Goal: Transaction & Acquisition: Download file/media

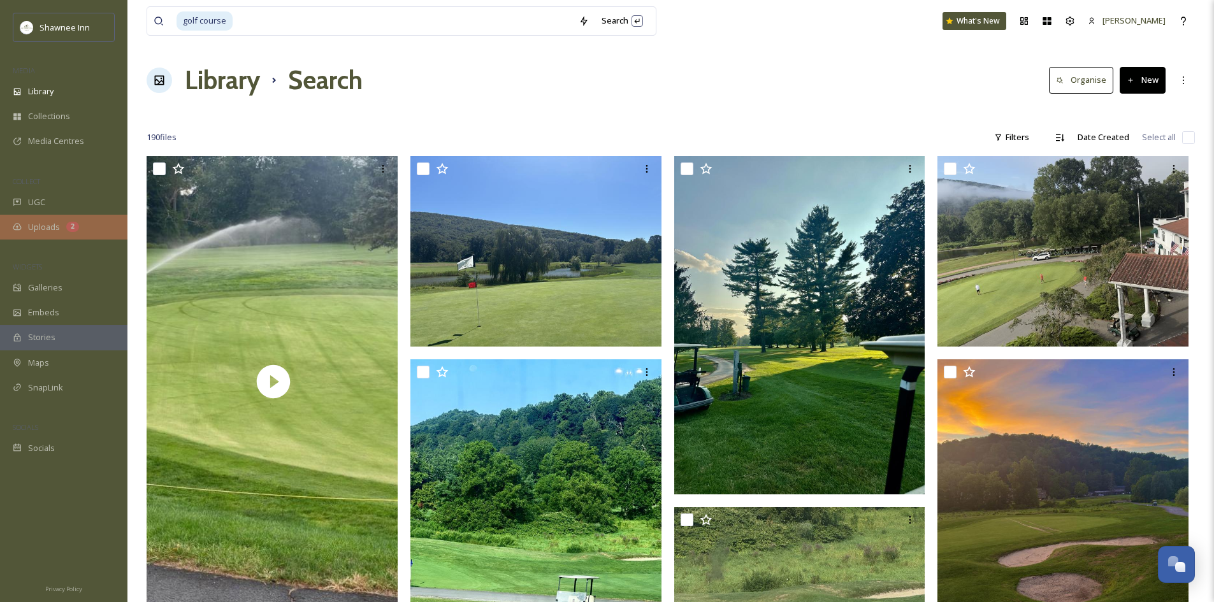
scroll to position [2550, 0]
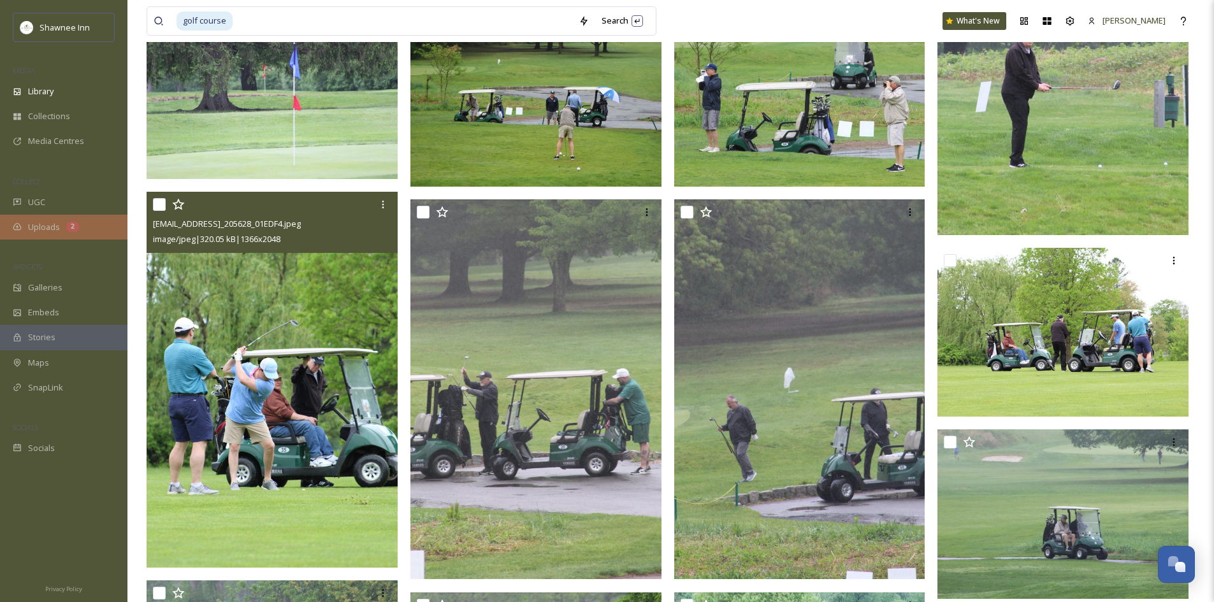
click at [85, 224] on div "Uploads 2" at bounding box center [63, 227] width 127 height 25
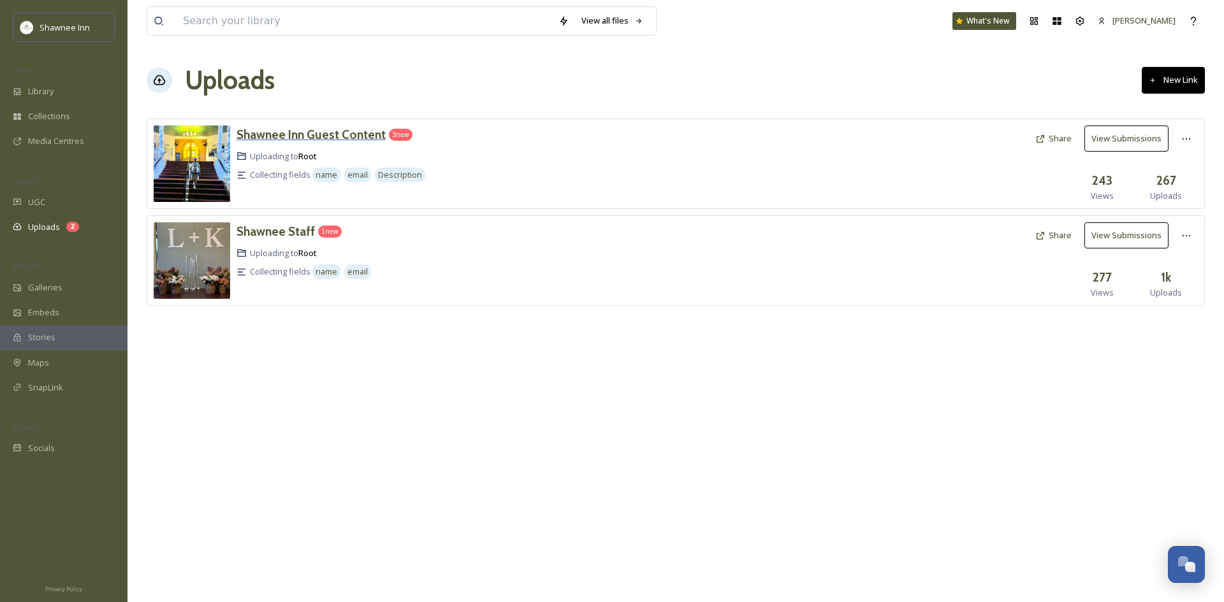
click at [286, 133] on h3 "Shawnee Inn Guest Content" at bounding box center [310, 134] width 149 height 15
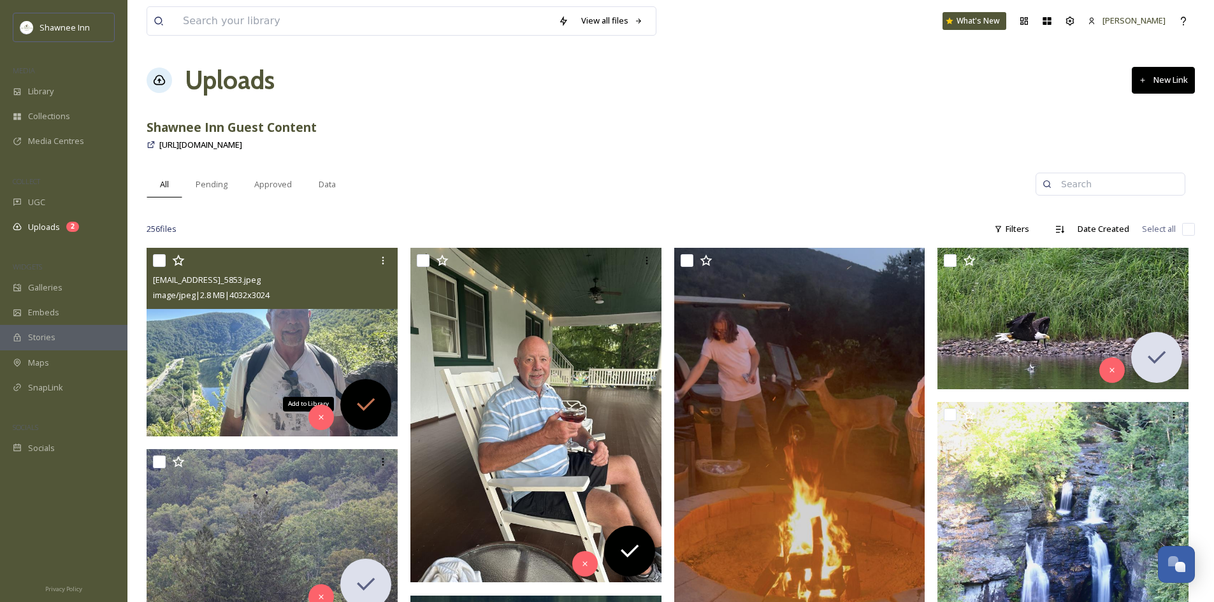
click at [360, 390] on div "Add to Library" at bounding box center [365, 404] width 51 height 51
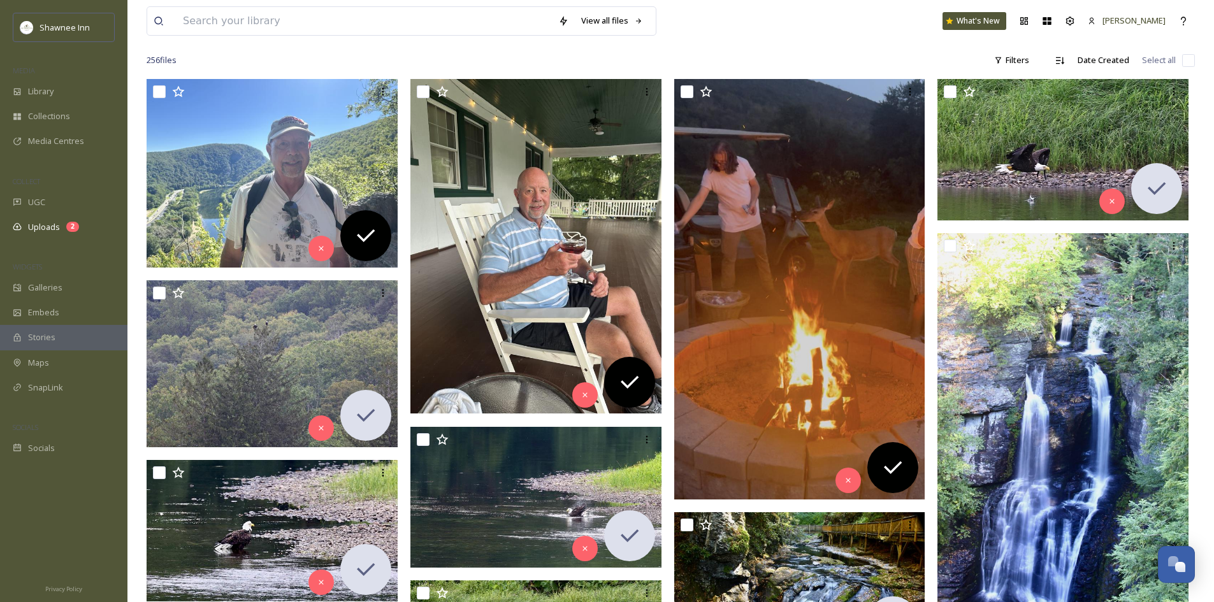
scroll to position [191, 0]
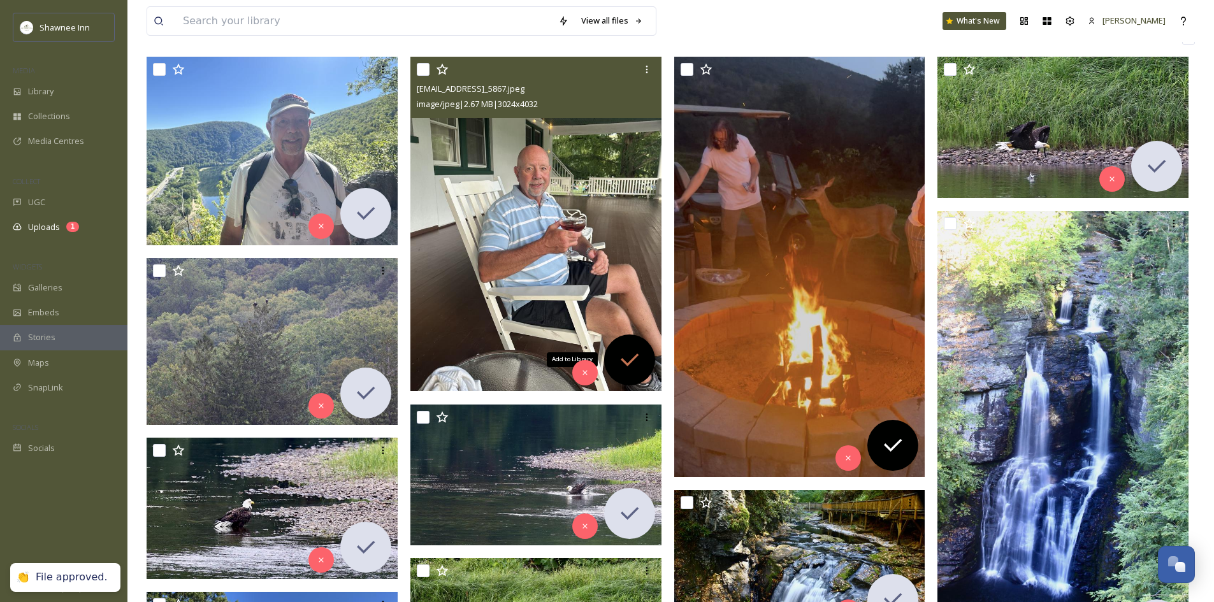
click at [637, 349] on icon at bounding box center [629, 359] width 25 height 25
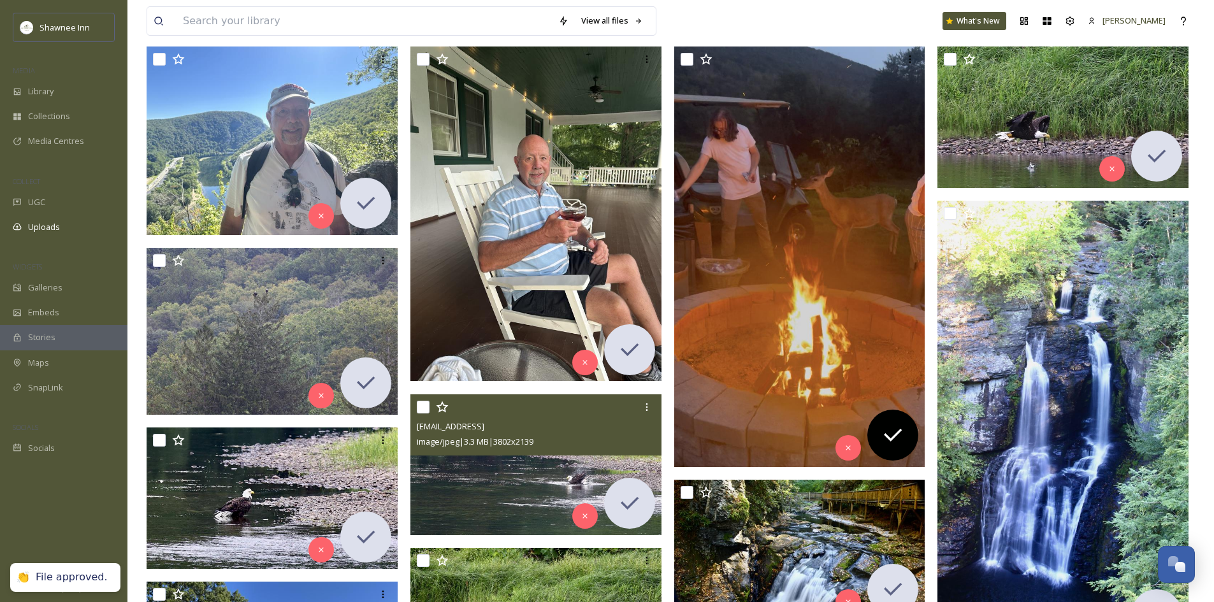
scroll to position [64, 0]
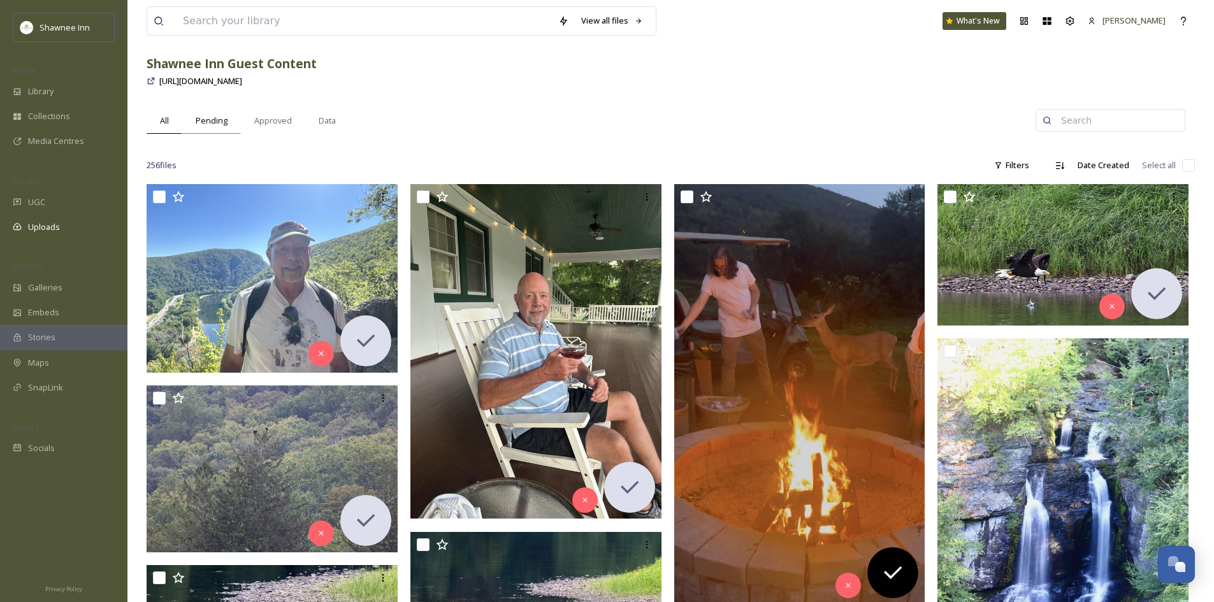
click at [205, 119] on span "Pending" at bounding box center [212, 121] width 32 height 12
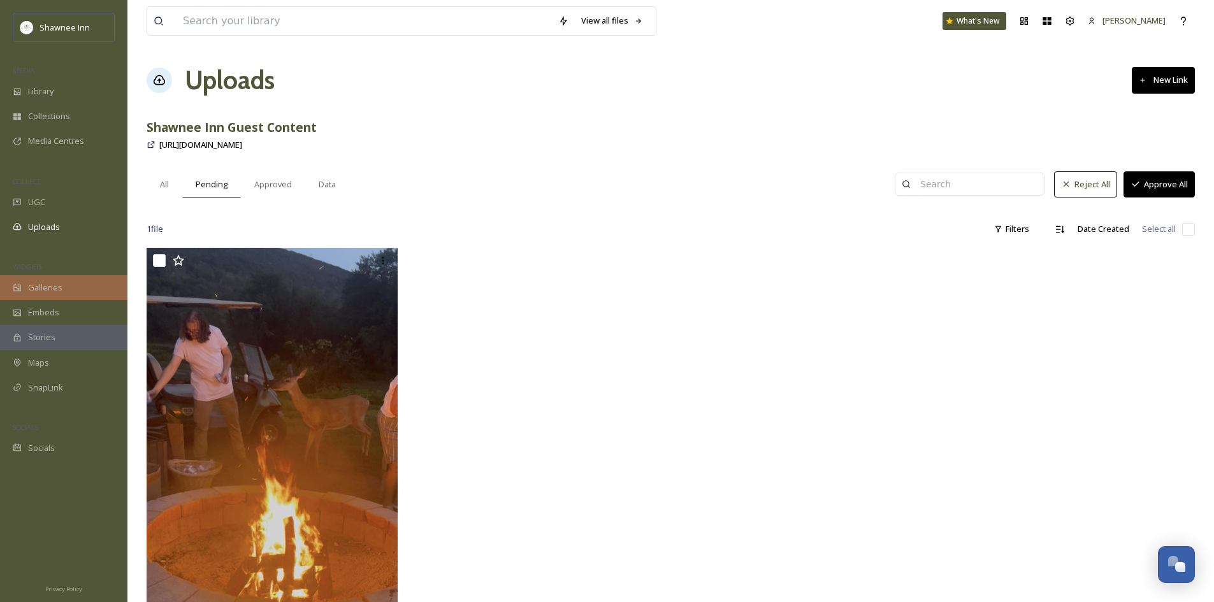
click at [55, 293] on span "Galleries" at bounding box center [45, 288] width 34 height 12
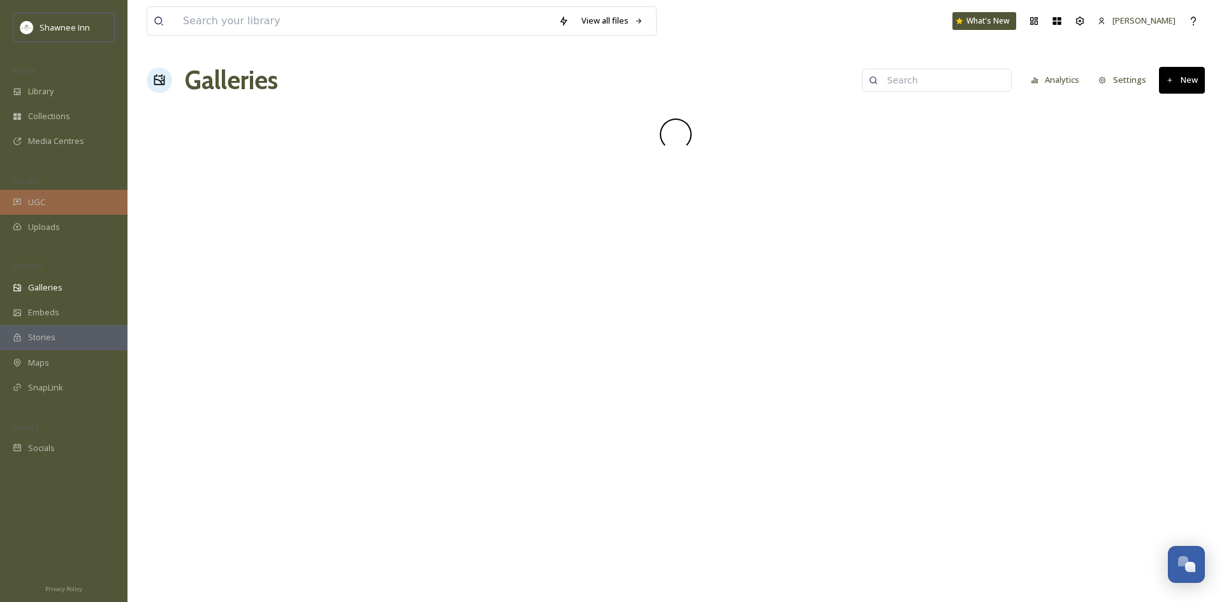
click at [65, 214] on div "UGC" at bounding box center [63, 202] width 127 height 25
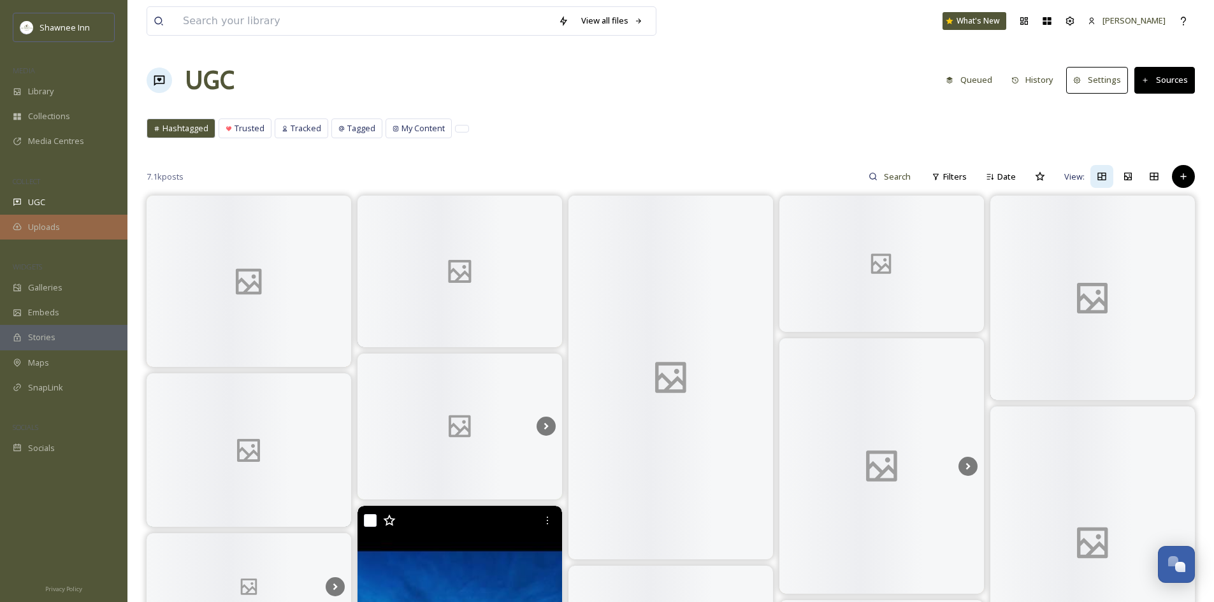
click at [71, 228] on div "Uploads" at bounding box center [63, 227] width 127 height 25
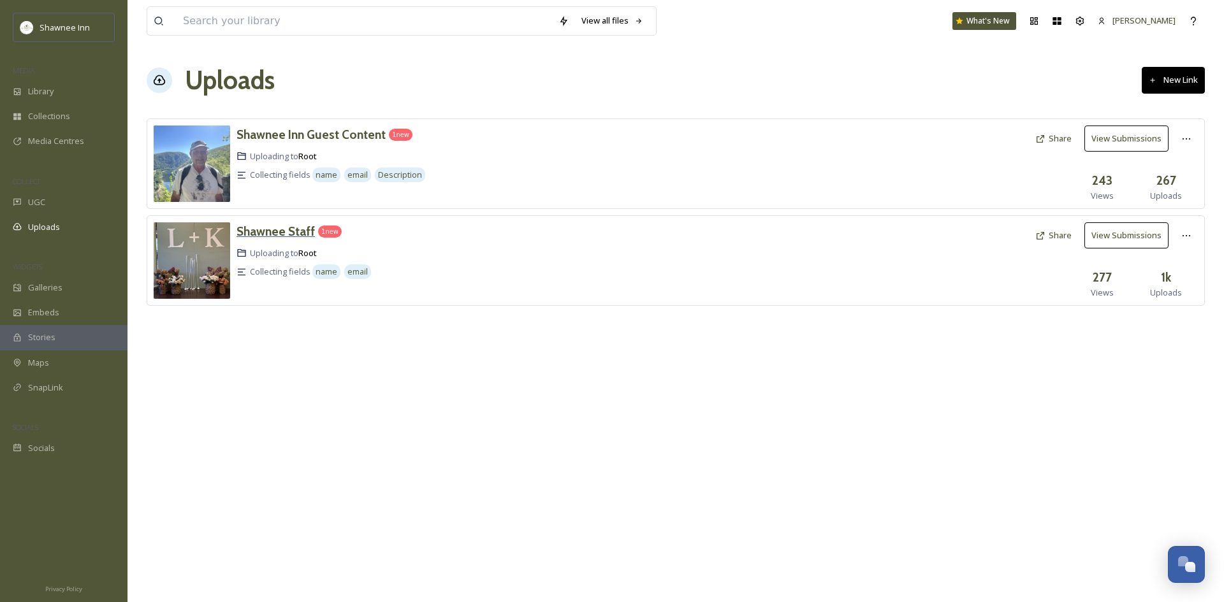
click at [279, 236] on h3 "Shawnee Staff" at bounding box center [275, 231] width 78 height 15
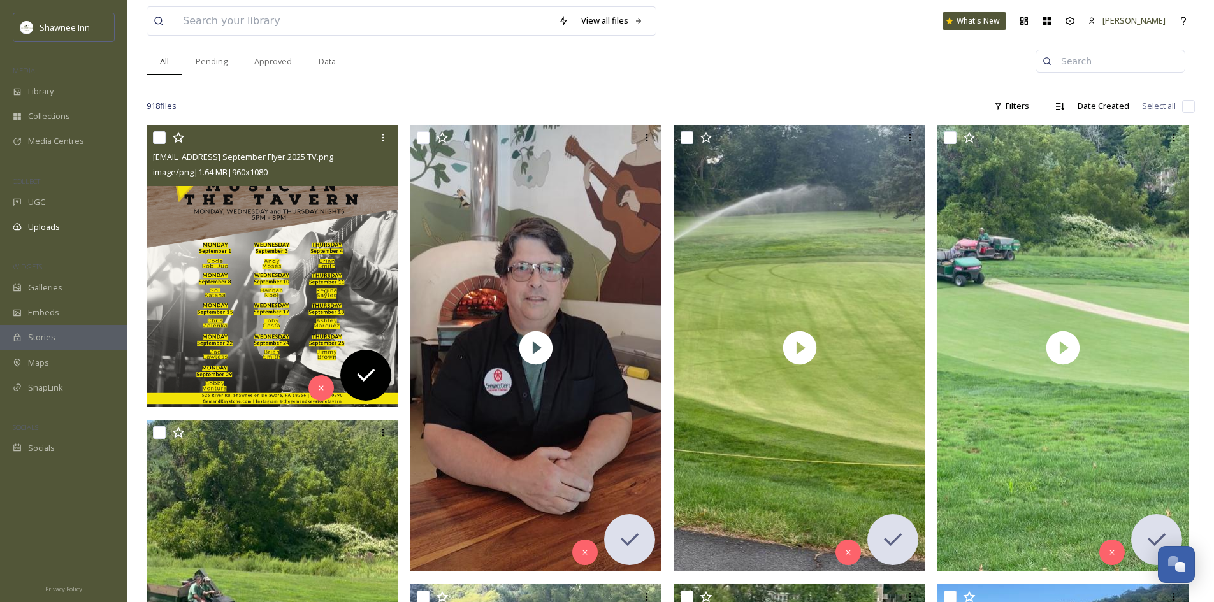
scroll to position [127, 0]
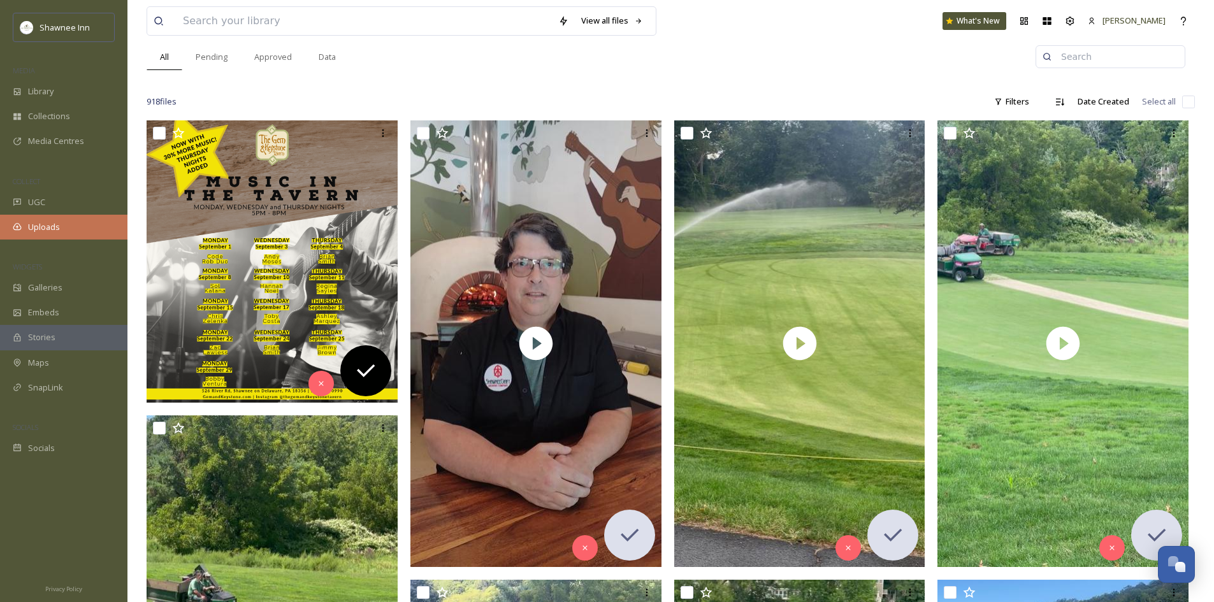
click at [79, 231] on div "Uploads" at bounding box center [63, 227] width 127 height 25
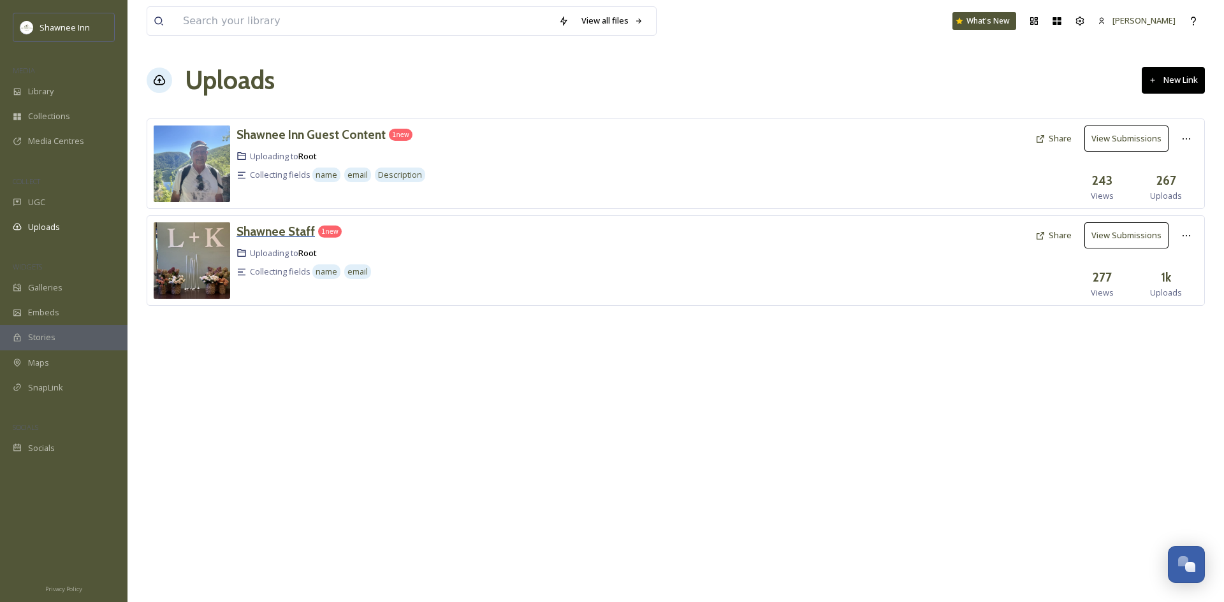
click at [303, 236] on h3 "Shawnee Staff" at bounding box center [275, 231] width 78 height 15
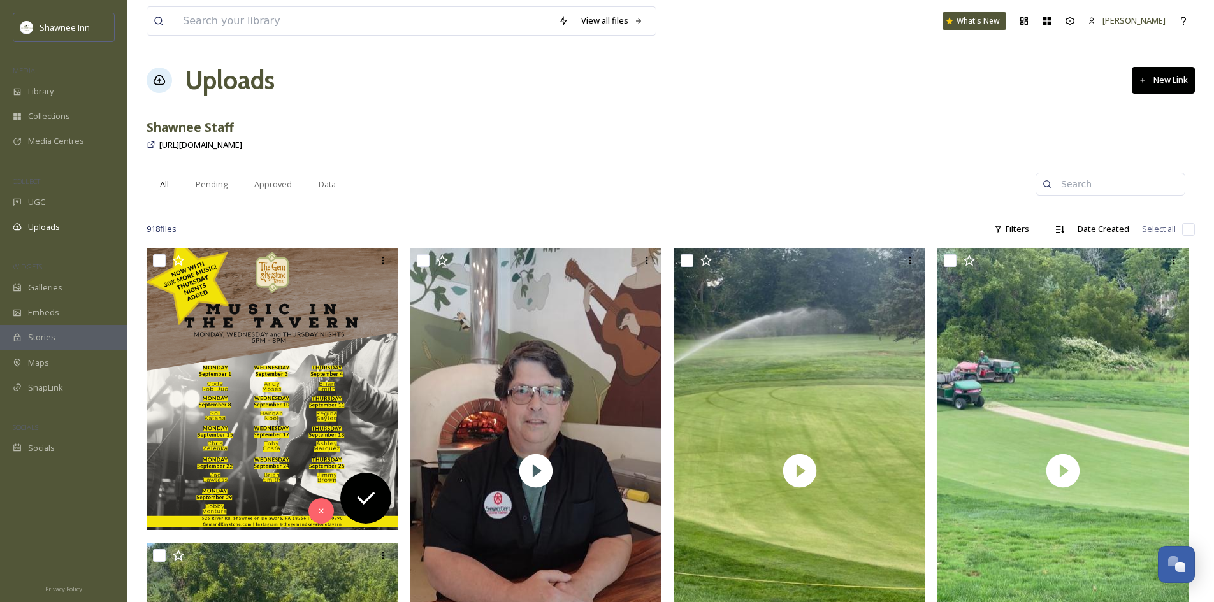
click at [199, 150] on span "[URL][DOMAIN_NAME]" at bounding box center [200, 144] width 83 height 11
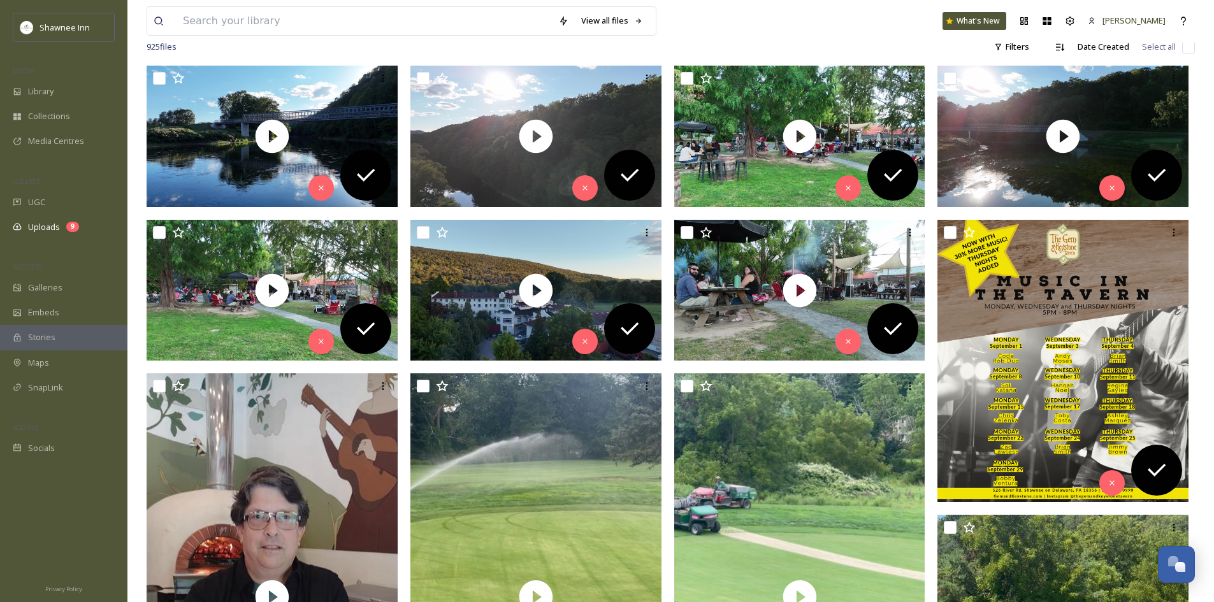
scroll to position [319, 0]
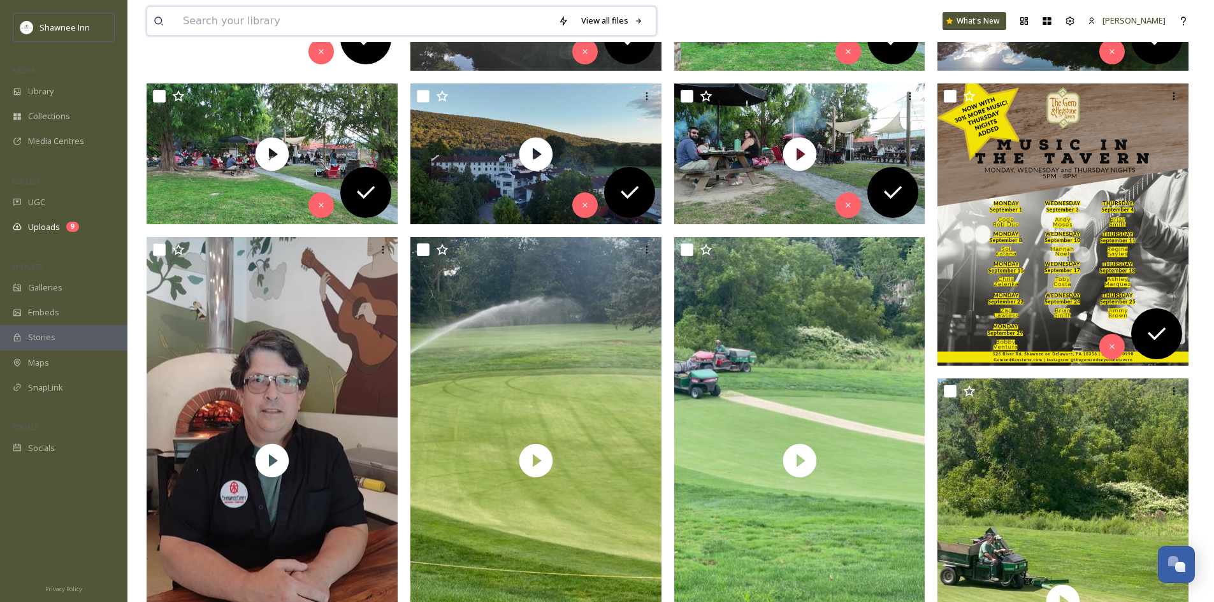
click at [250, 24] on input at bounding box center [364, 21] width 375 height 28
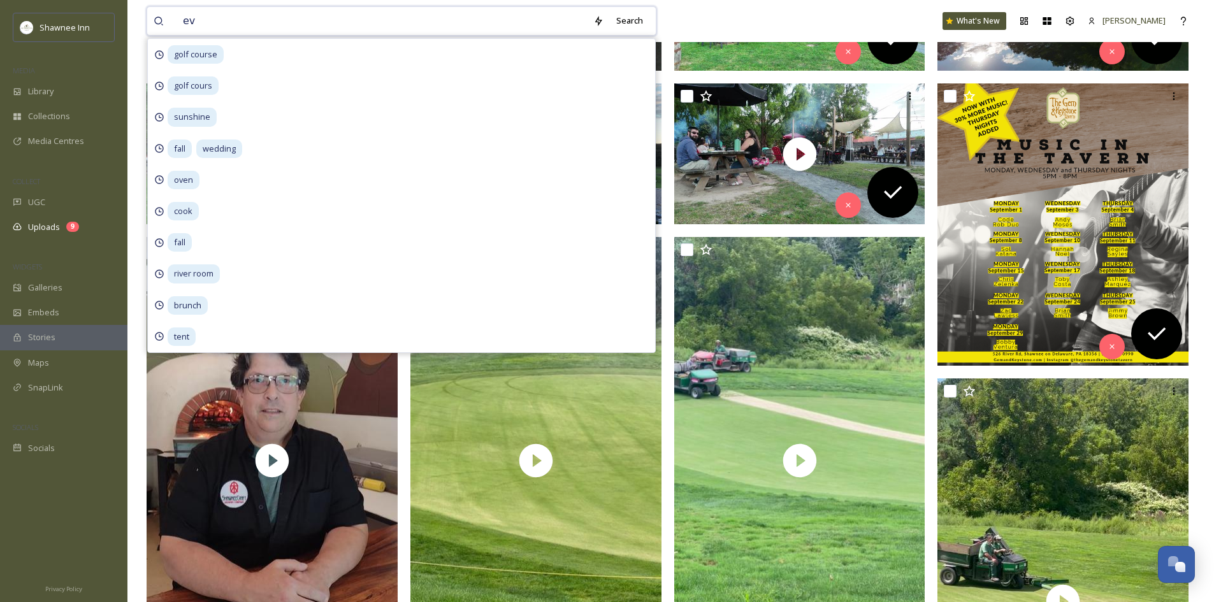
type input "e"
type input "table"
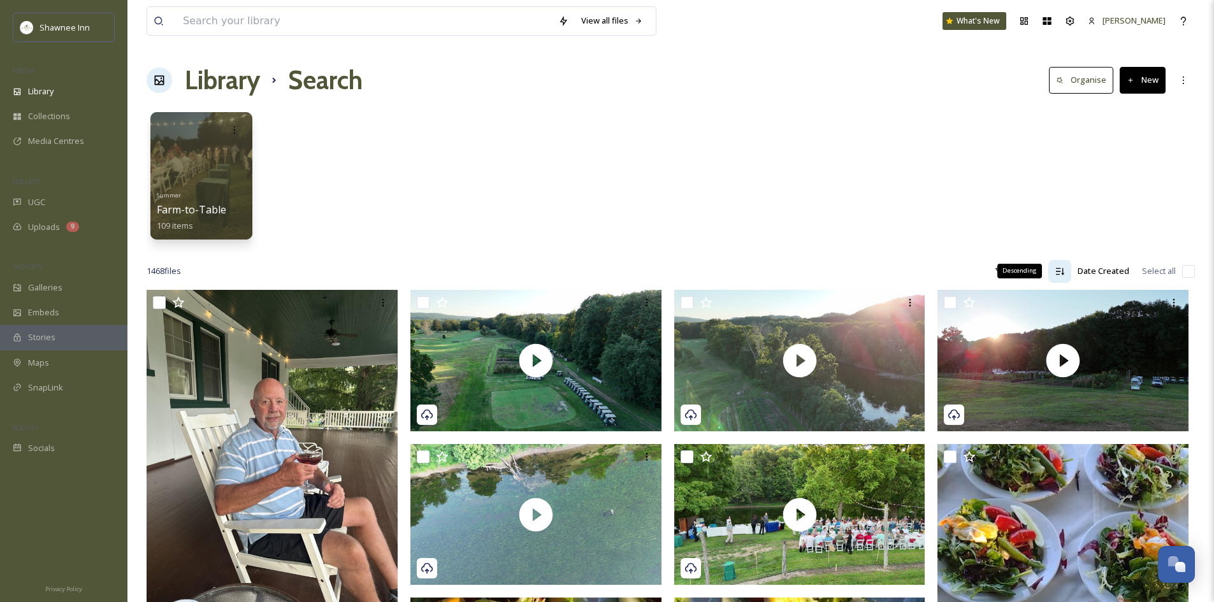
click at [1061, 272] on icon at bounding box center [1060, 271] width 8 height 7
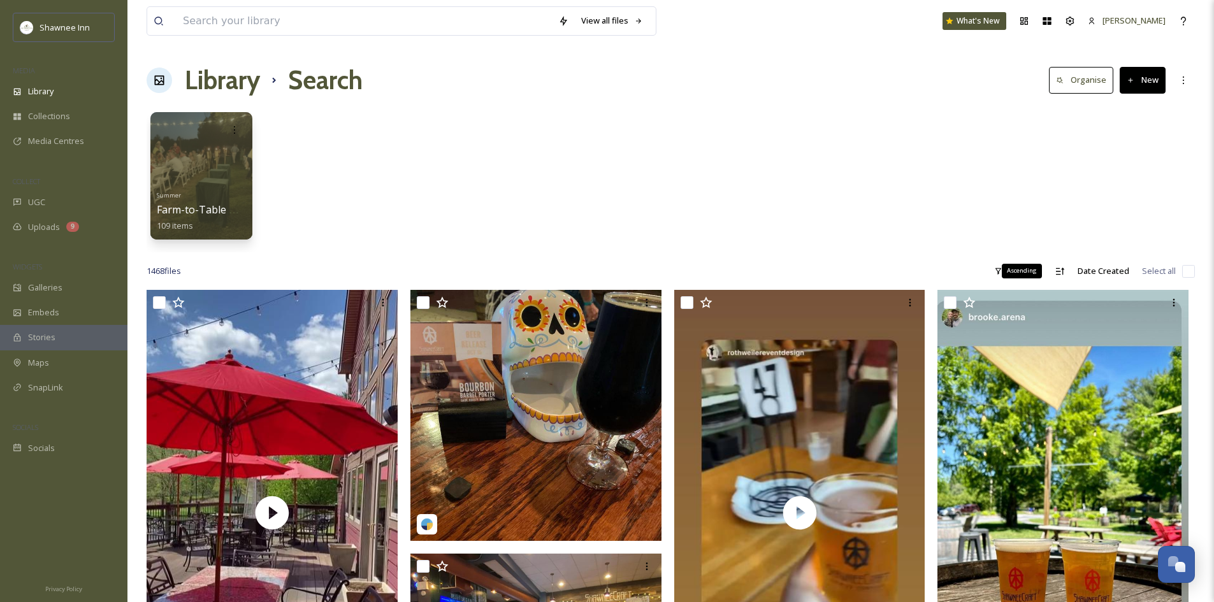
click at [1059, 270] on icon at bounding box center [1060, 271] width 10 height 10
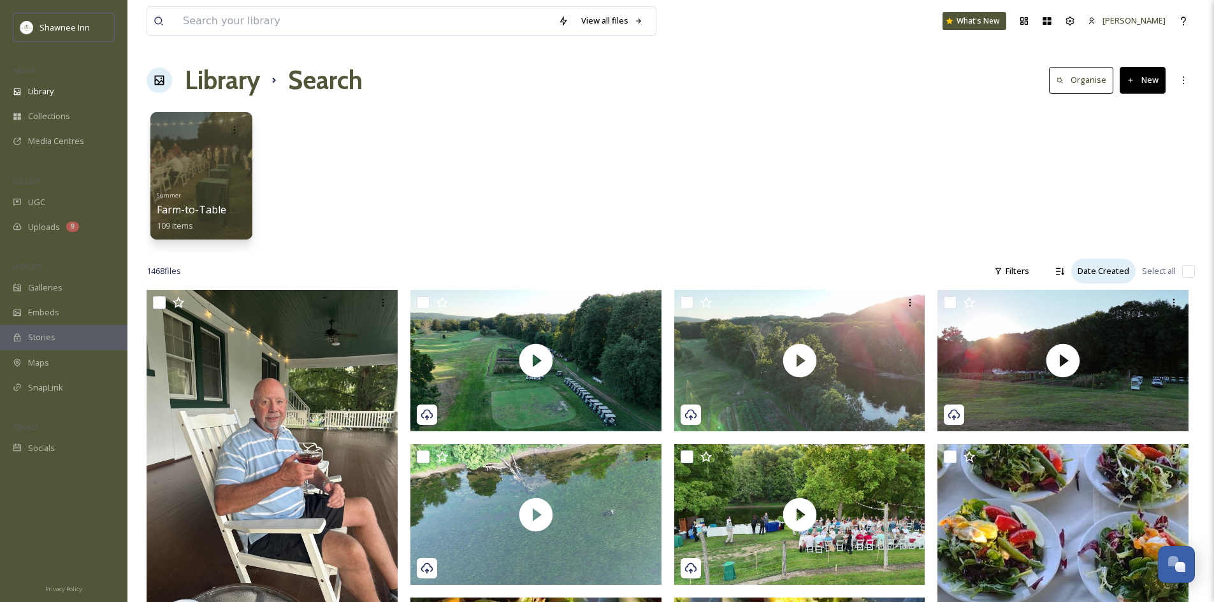
click at [1083, 274] on div "Date Created" at bounding box center [1104, 271] width 64 height 25
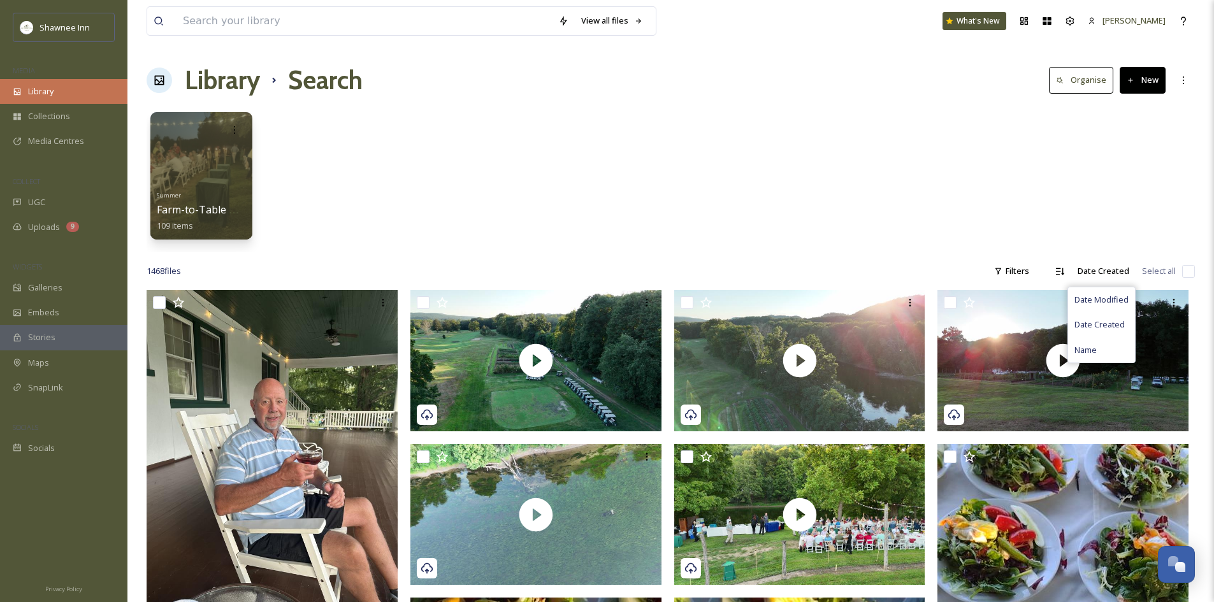
drag, startPoint x: 54, startPoint y: 77, endPoint x: 48, endPoint y: 80, distance: 6.6
click at [54, 77] on div "MEDIA" at bounding box center [63, 70] width 127 height 17
click at [47, 82] on div "Library" at bounding box center [63, 91] width 127 height 25
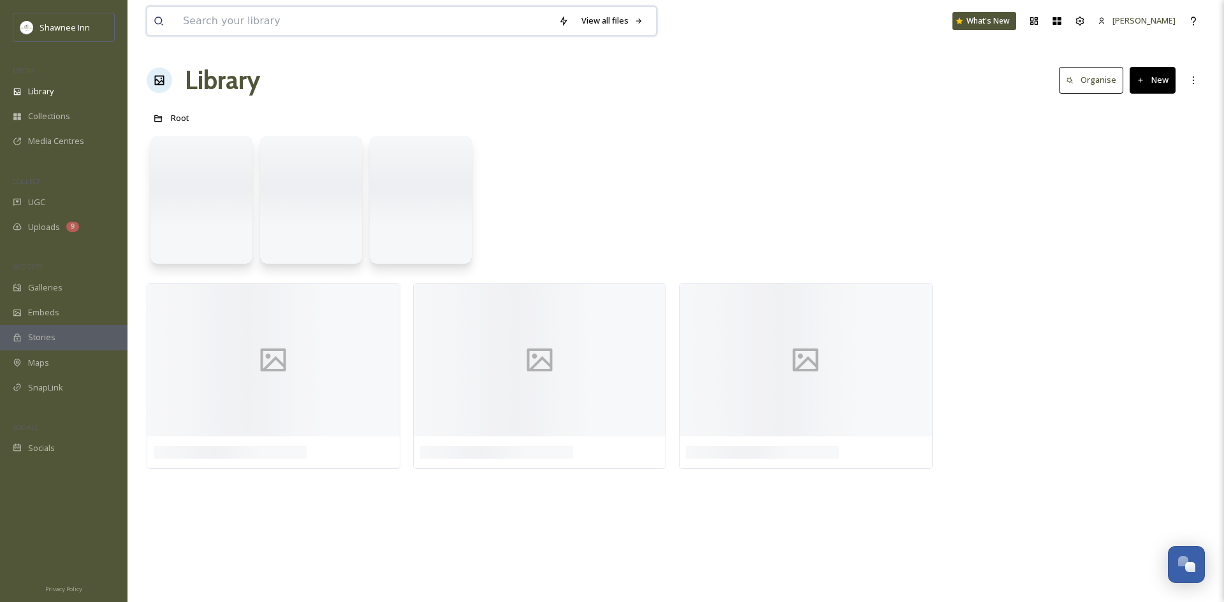
click at [219, 22] on input at bounding box center [364, 21] width 375 height 28
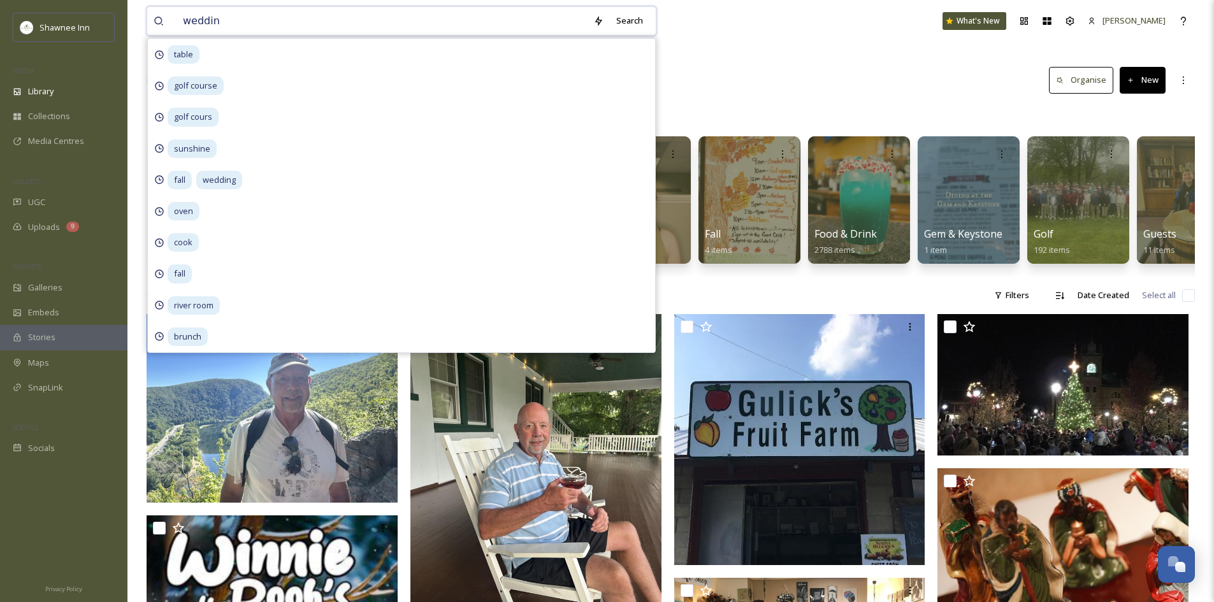
type input "wedding"
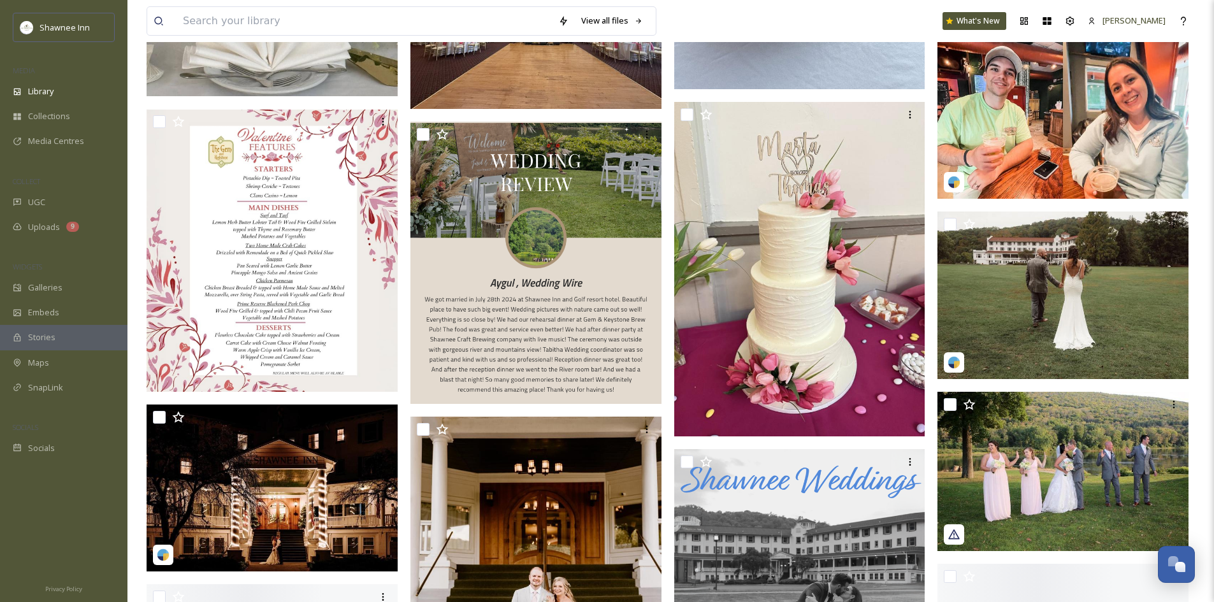
scroll to position [1466, 0]
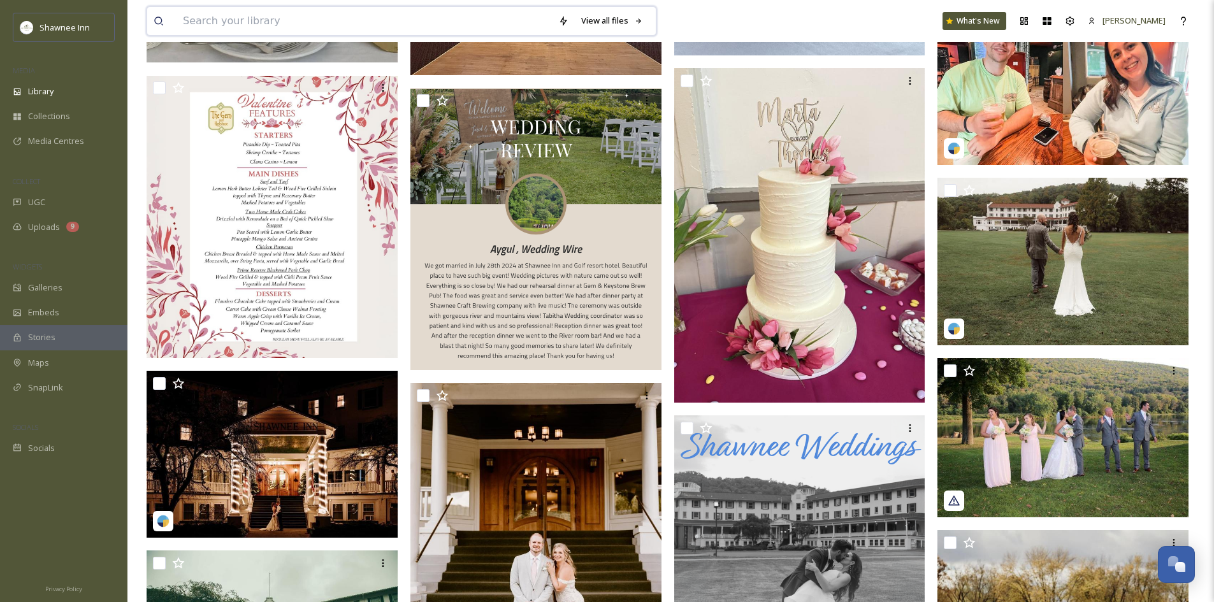
click at [211, 21] on input at bounding box center [364, 21] width 375 height 28
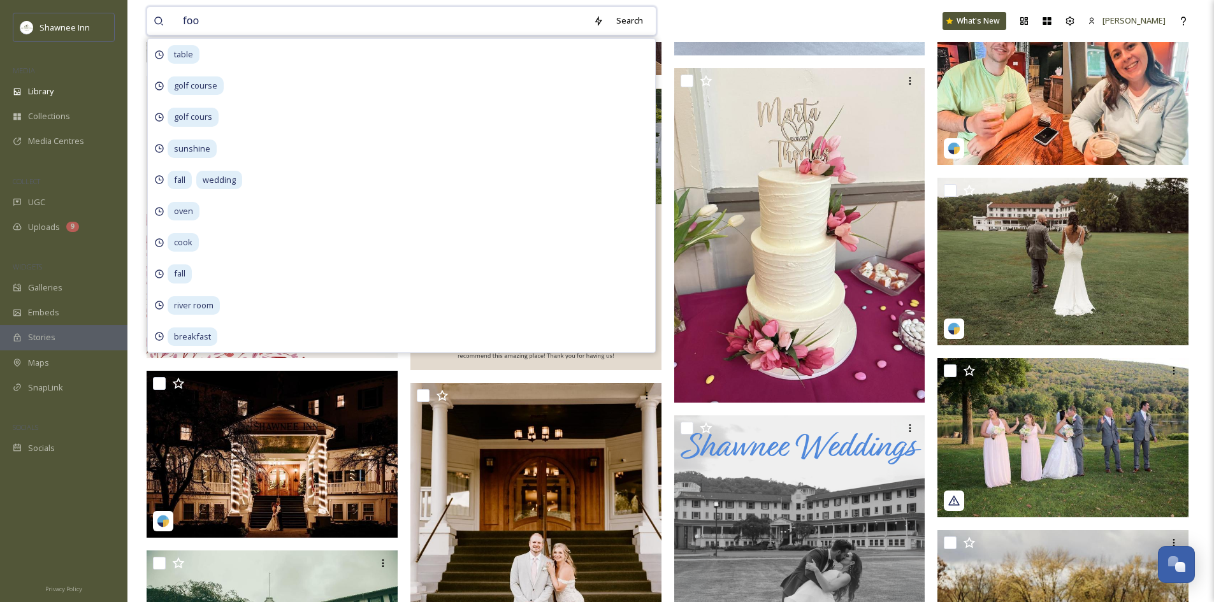
type input "food"
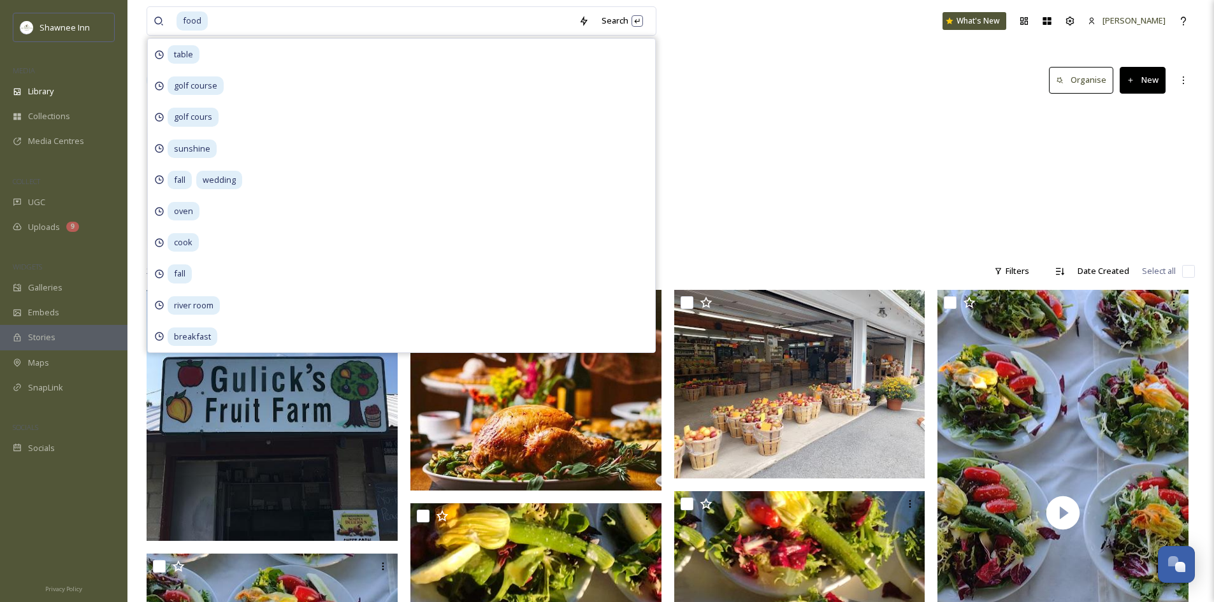
click at [832, 191] on div "Food & Drink 2788 items" at bounding box center [671, 179] width 1049 height 147
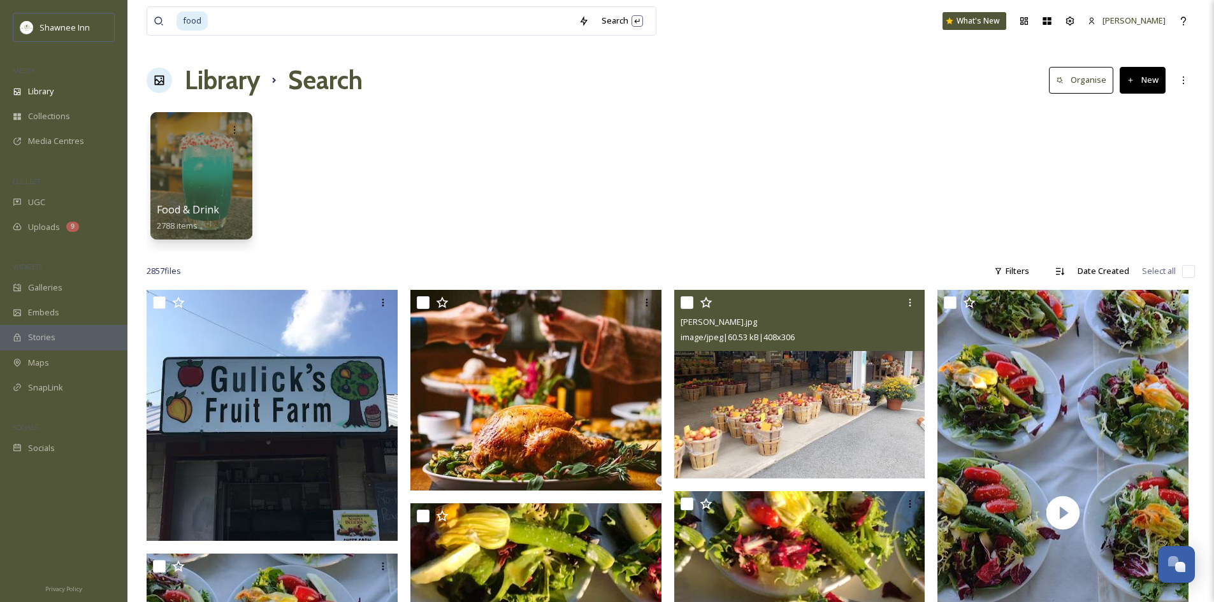
click at [746, 409] on img at bounding box center [799, 384] width 251 height 189
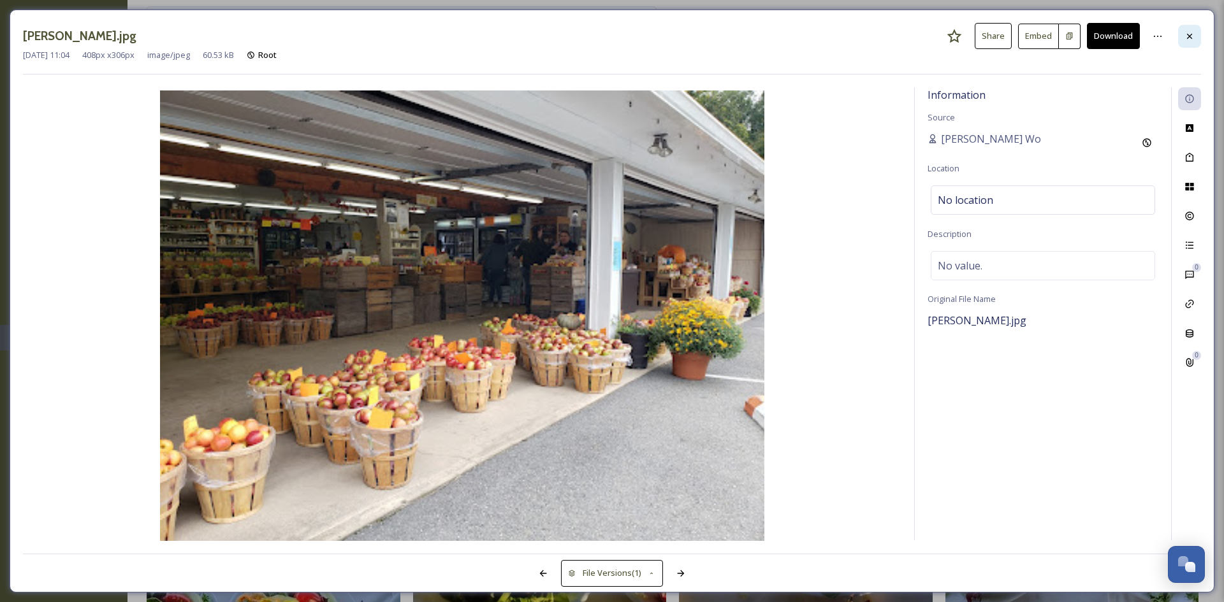
click at [1195, 32] on div at bounding box center [1189, 36] width 23 height 23
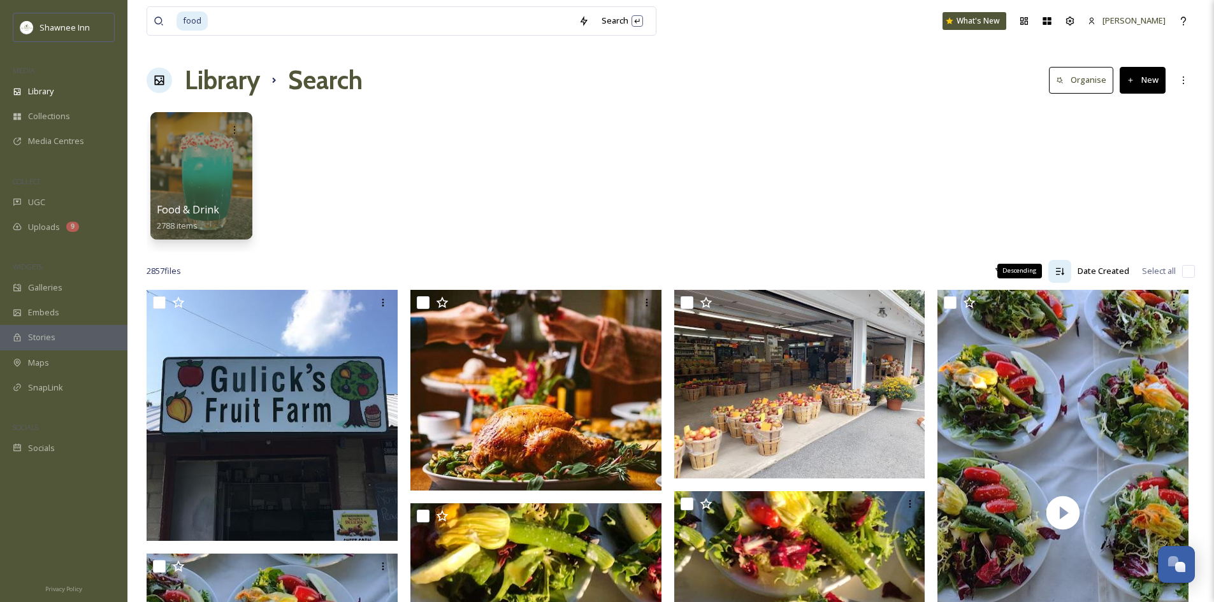
click at [1054, 277] on div "Descending" at bounding box center [1060, 271] width 23 height 23
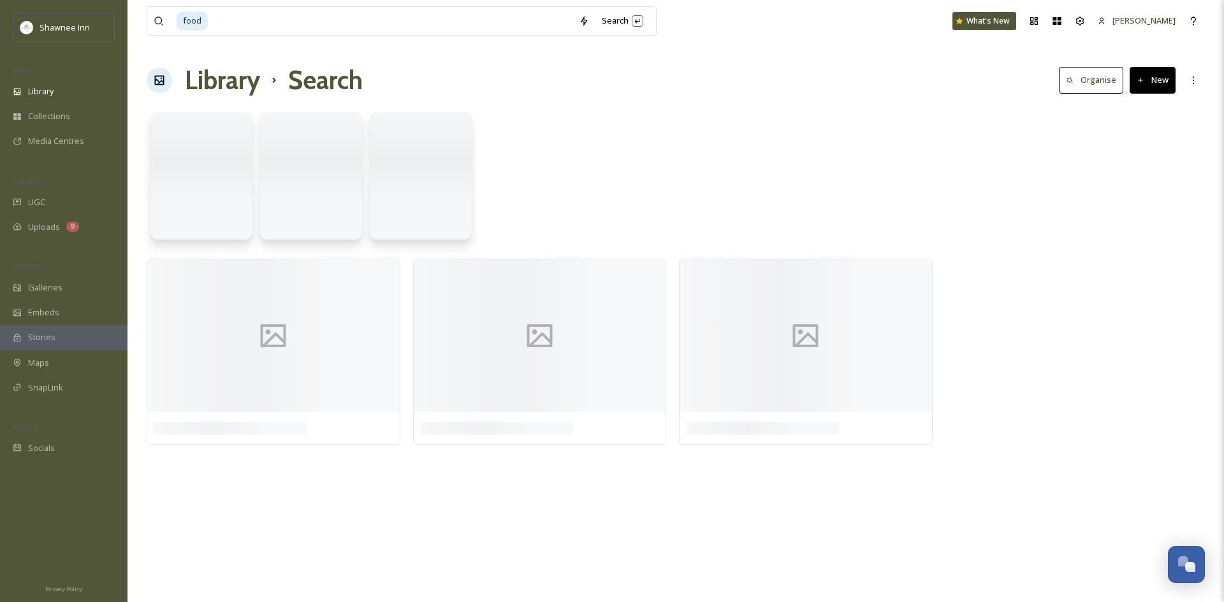
click at [1054, 277] on div at bounding box center [1075, 355] width 260 height 193
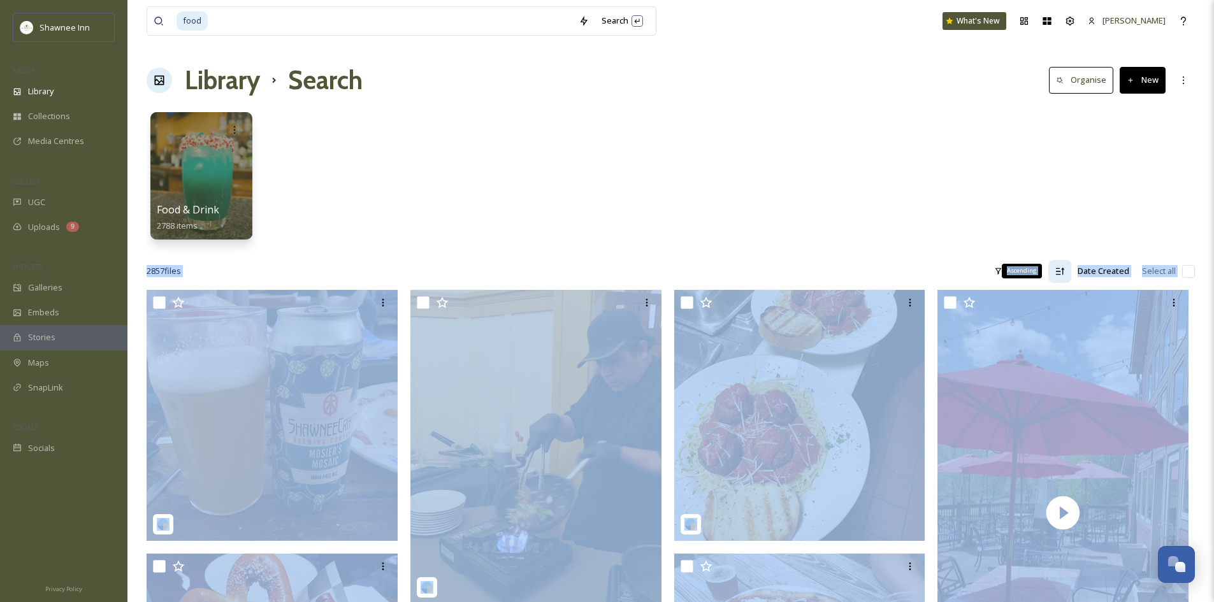
click at [1068, 266] on div "Ascending" at bounding box center [1060, 271] width 23 height 23
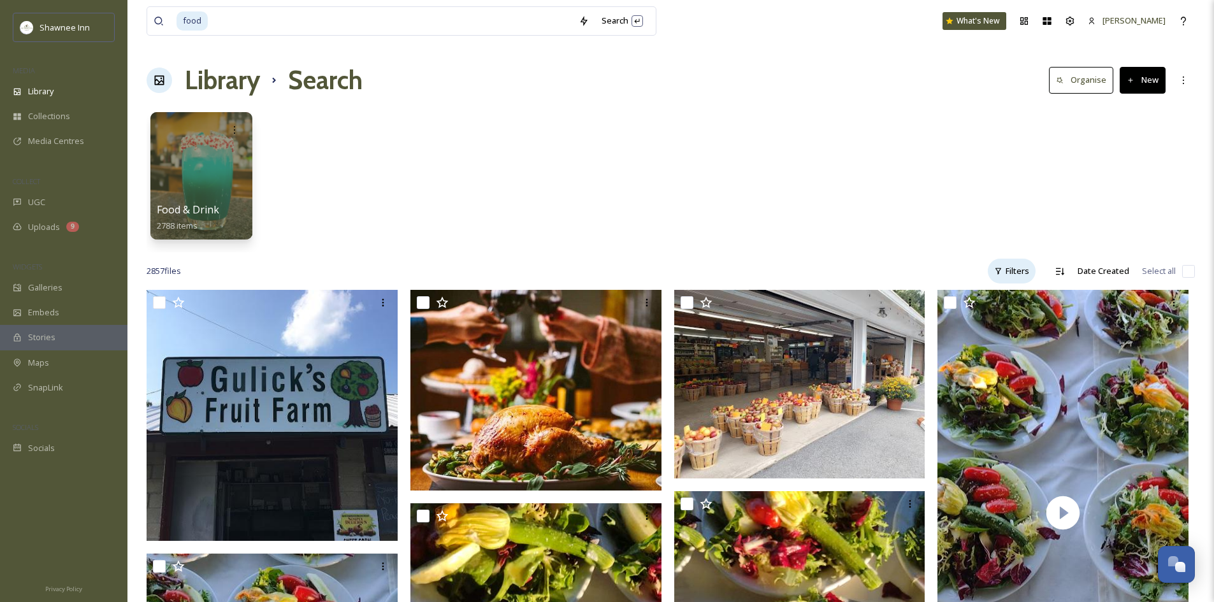
click at [1017, 270] on div "Filters" at bounding box center [1012, 271] width 48 height 25
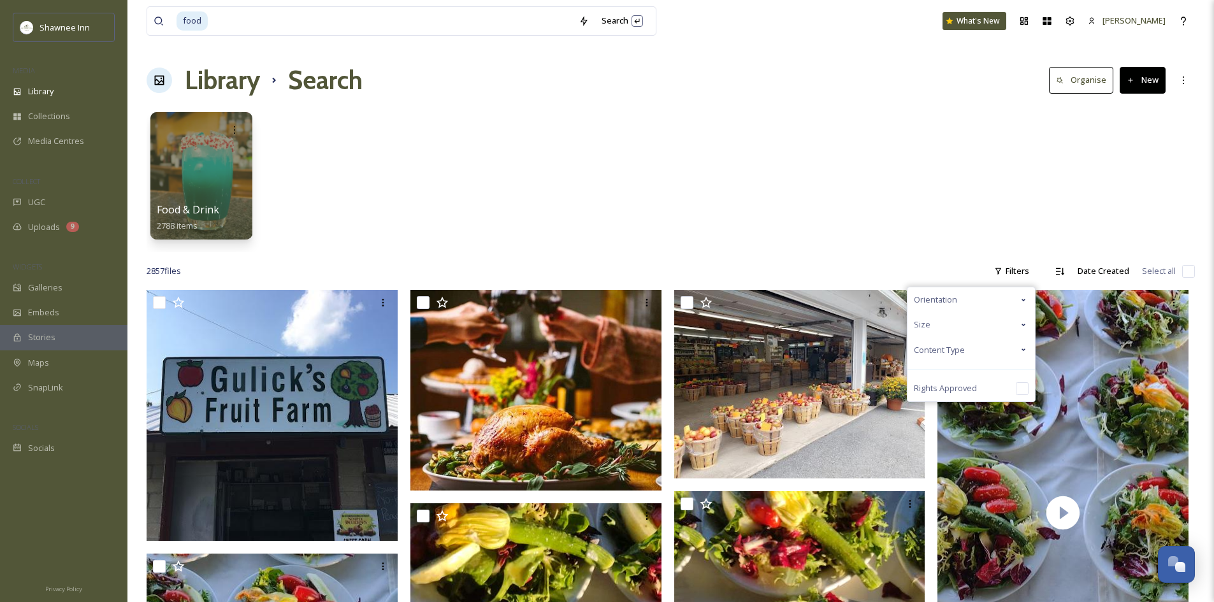
click at [987, 343] on div "Content Type" at bounding box center [971, 350] width 127 height 25
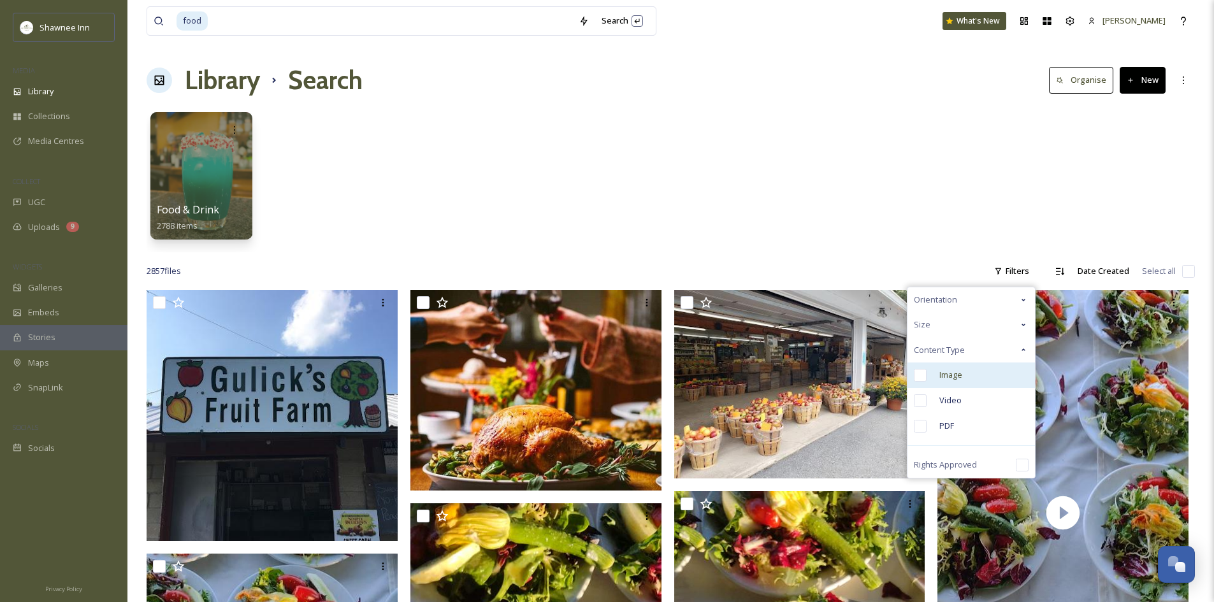
click at [919, 379] on input "checkbox" at bounding box center [920, 375] width 13 height 13
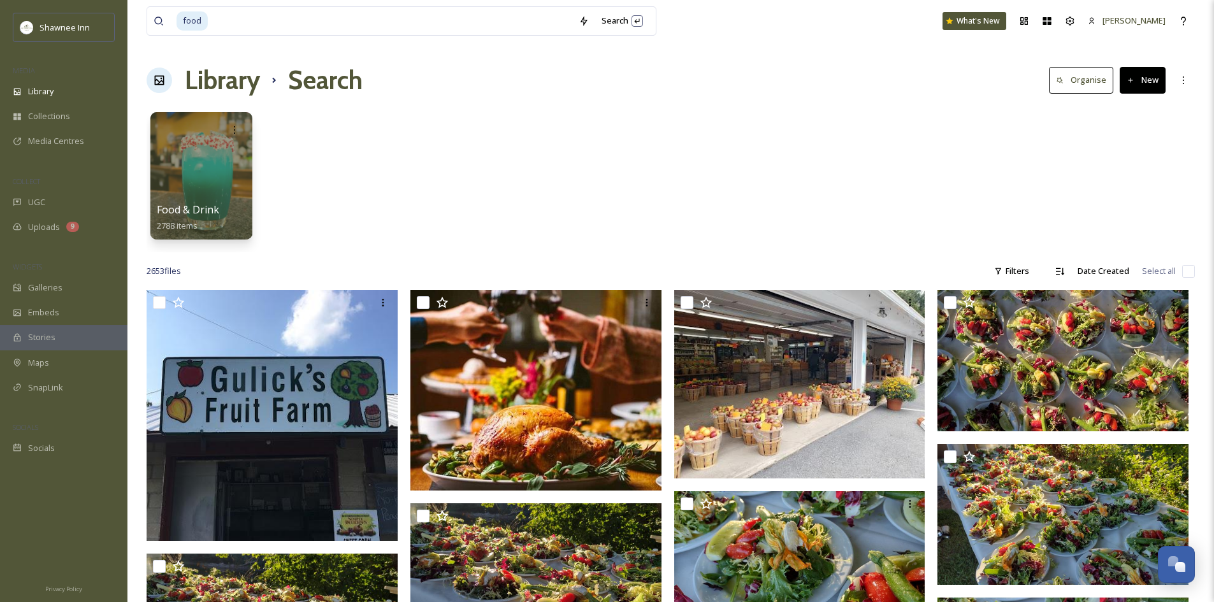
click at [667, 251] on div "Food & Drink 2788 items" at bounding box center [671, 179] width 1049 height 147
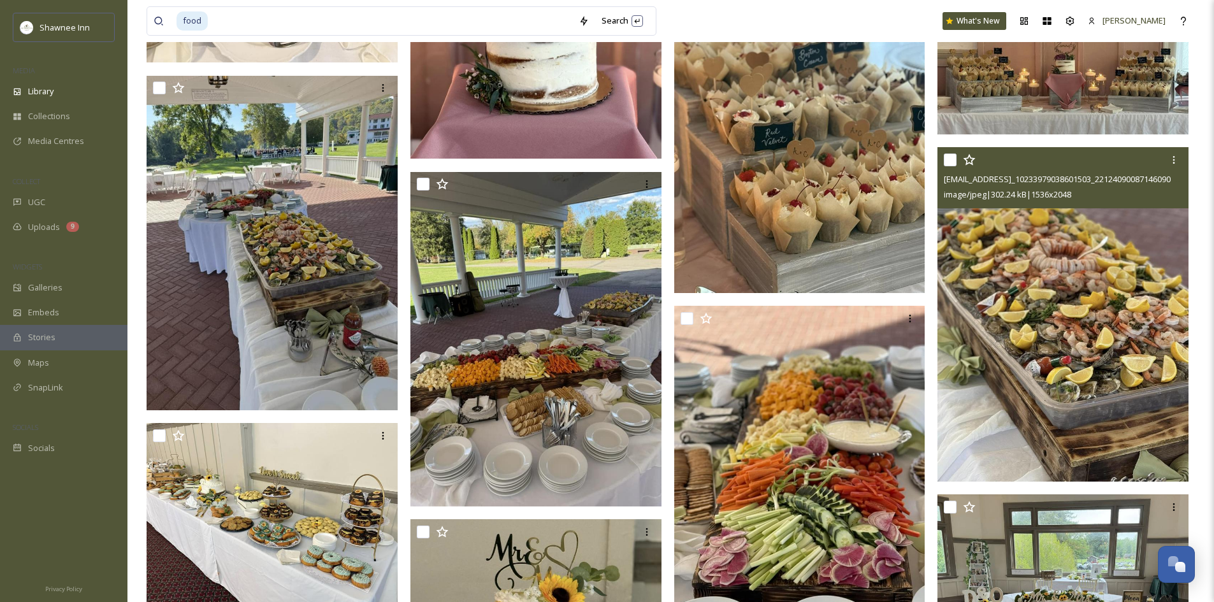
scroll to position [5100, 0]
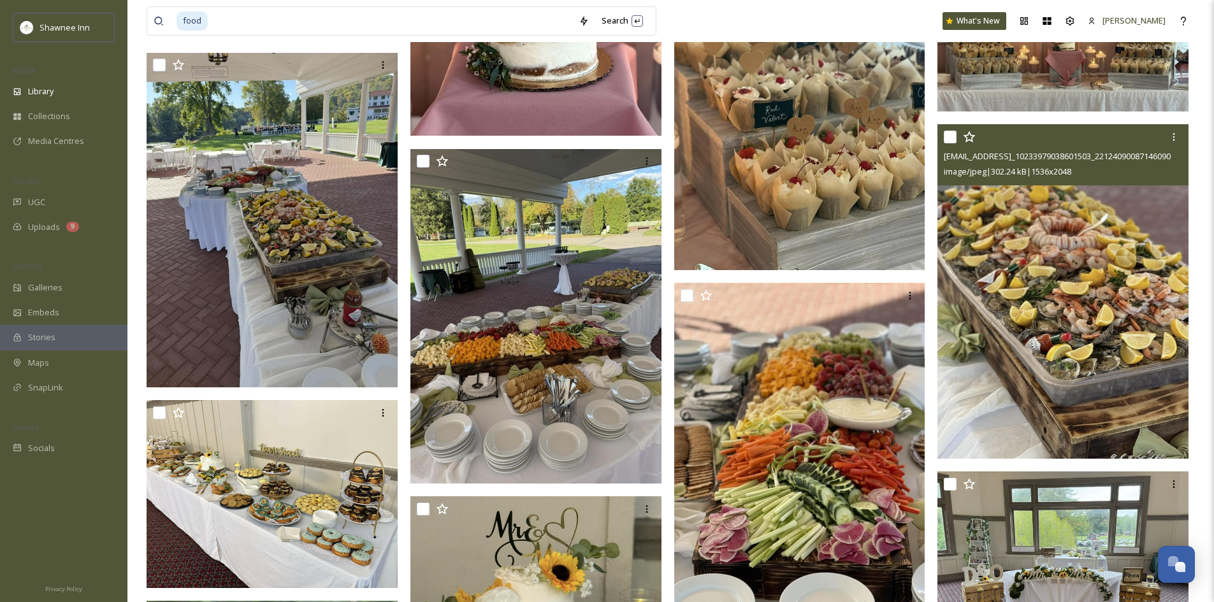
click at [1024, 367] on img at bounding box center [1063, 291] width 251 height 335
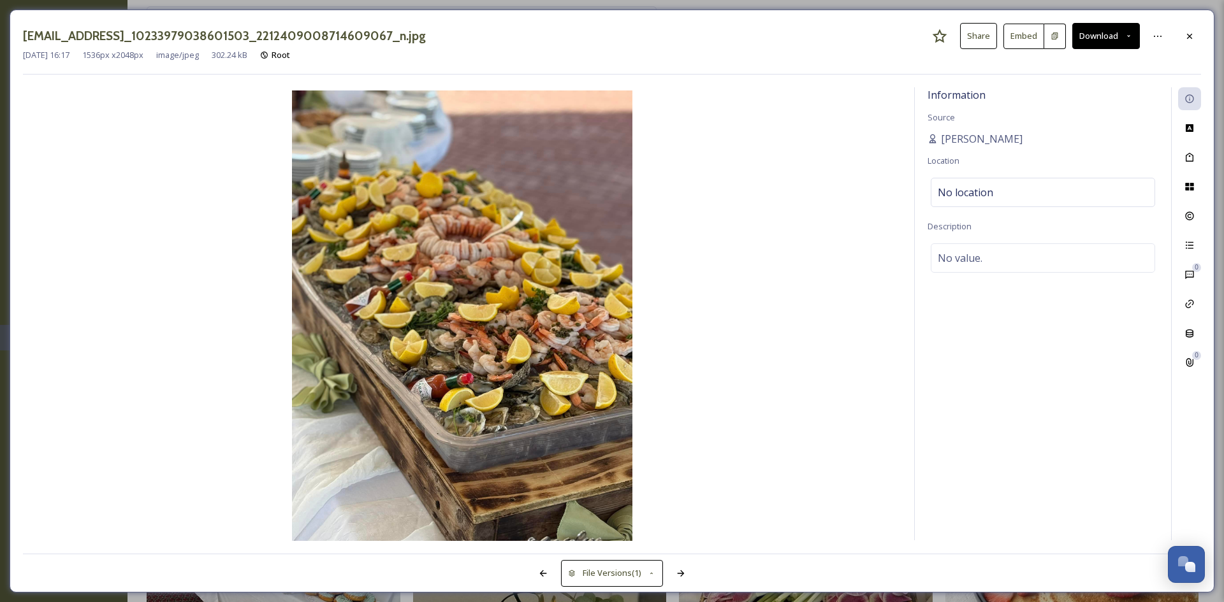
click at [1175, 23] on div "ext_1754079468.102973_archibaldmackenzie16@gmail.com-464950071_1023397903860150…" at bounding box center [612, 36] width 1178 height 26
click at [1198, 39] on div at bounding box center [1189, 36] width 23 height 23
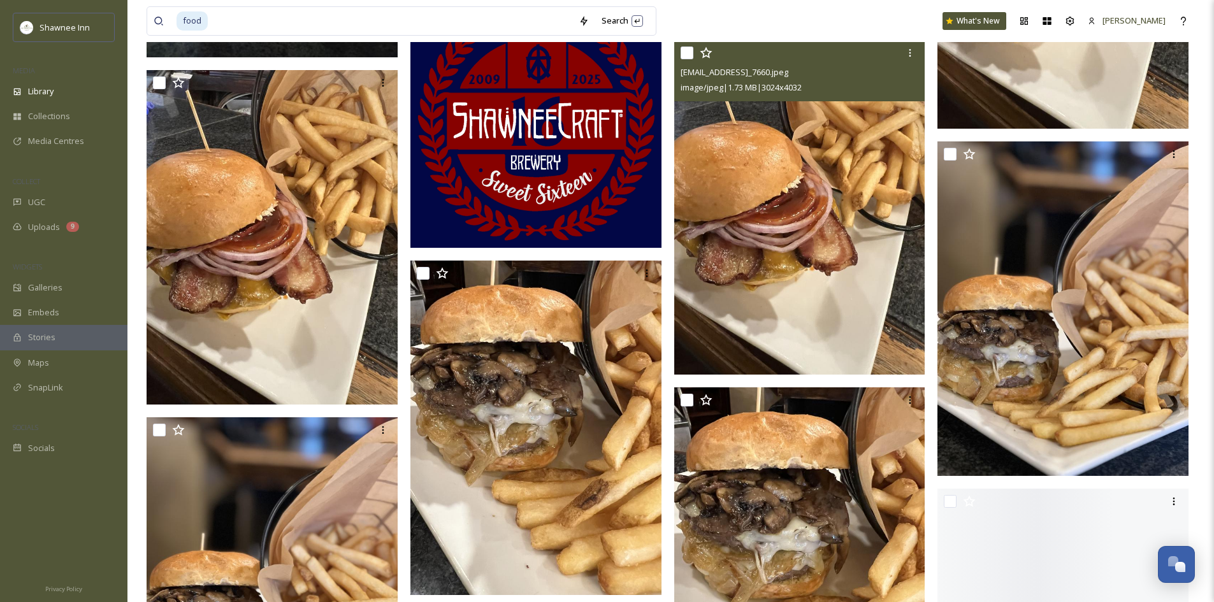
scroll to position [8223, 0]
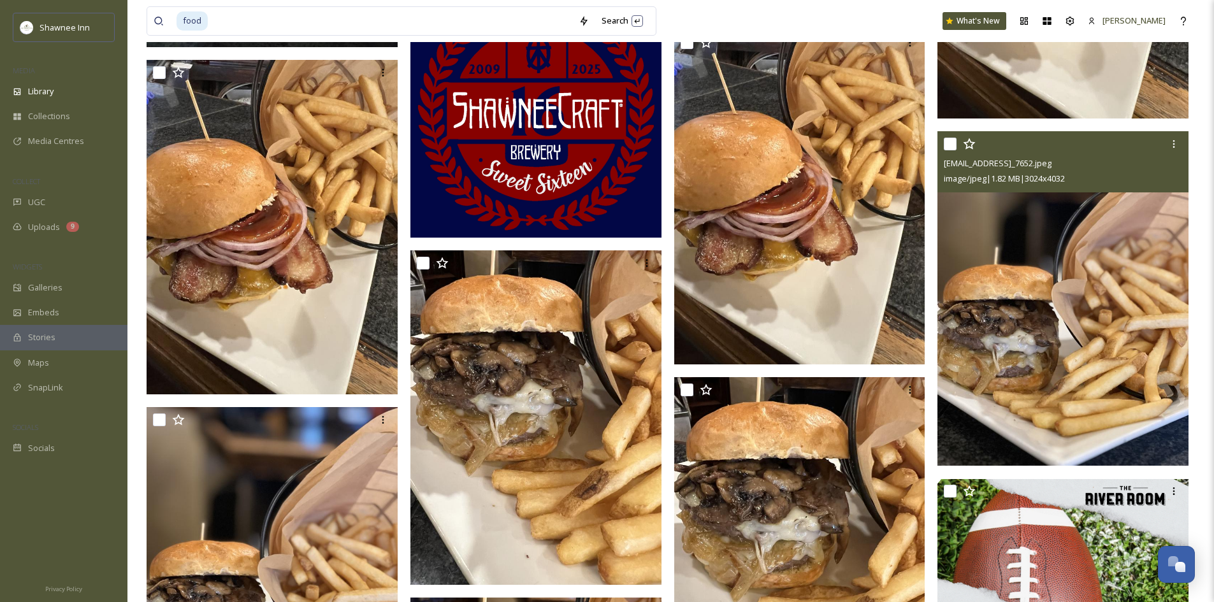
click at [996, 374] on img at bounding box center [1063, 298] width 251 height 335
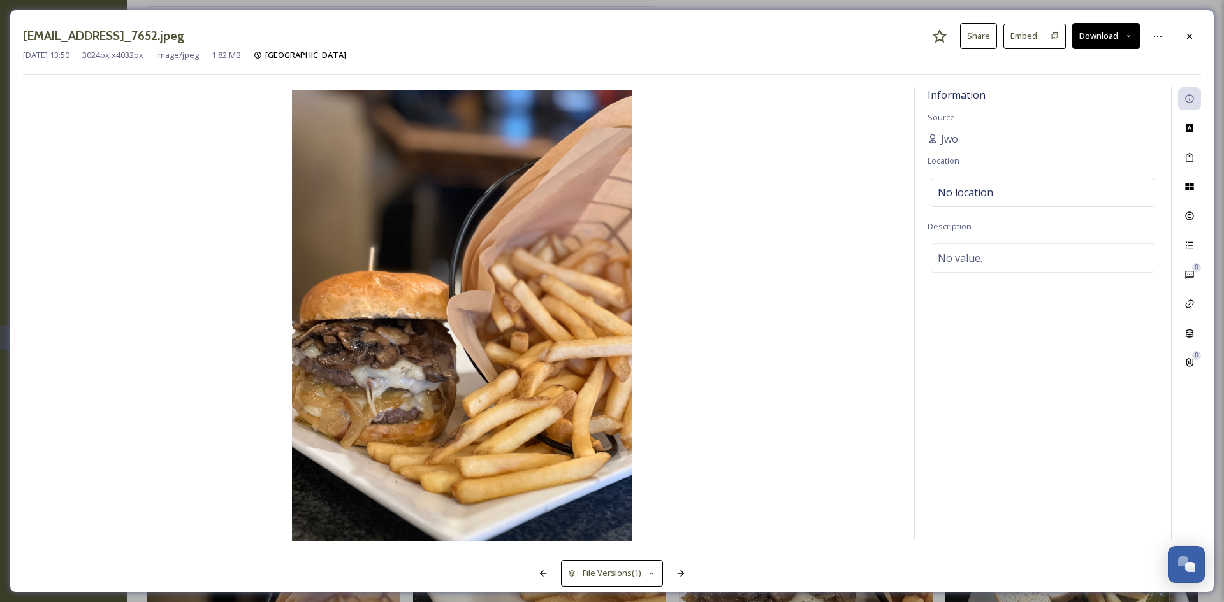
click at [1101, 40] on button "Download" at bounding box center [1106, 36] width 68 height 26
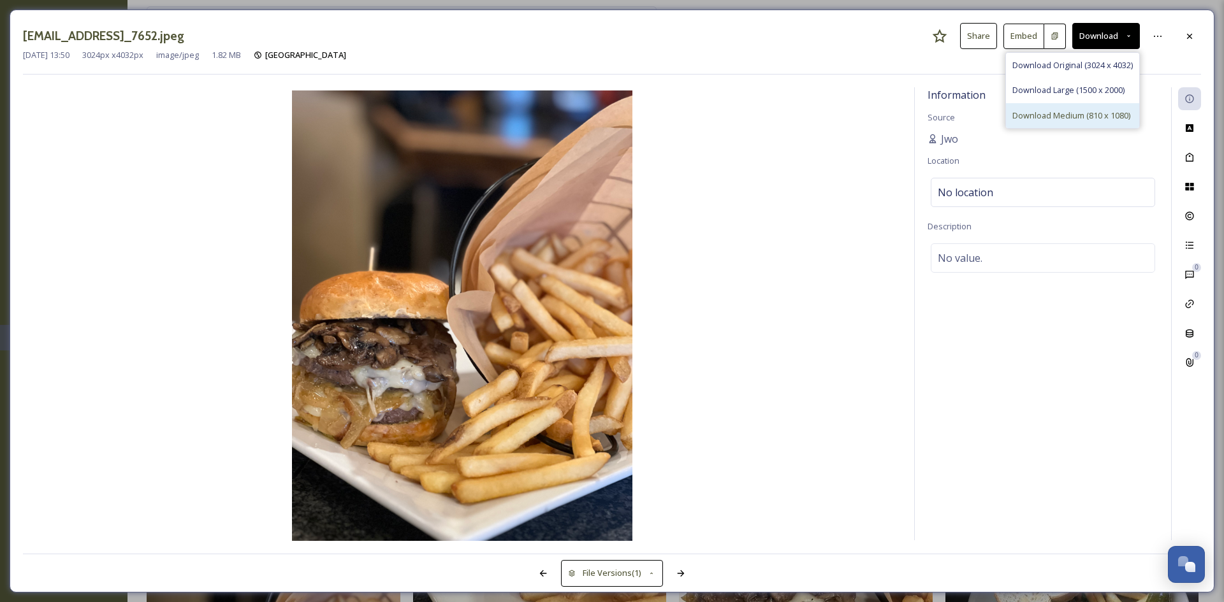
click at [1059, 117] on span "Download Medium (810 x 1080)" at bounding box center [1071, 116] width 118 height 12
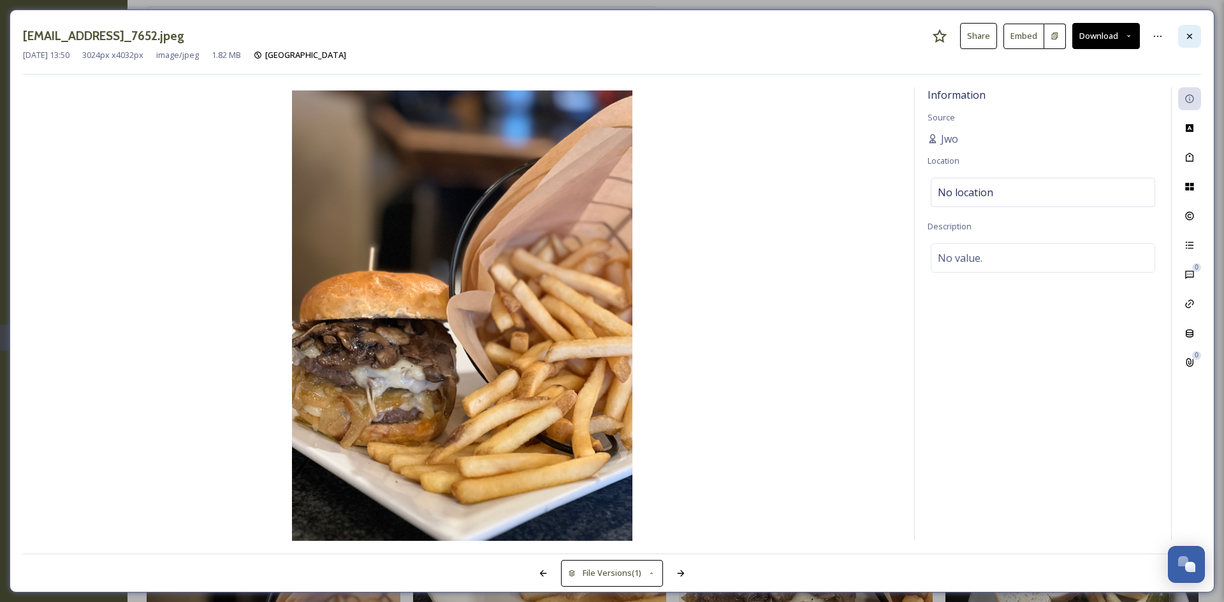
click at [1191, 36] on icon at bounding box center [1189, 36] width 10 height 10
